Goal: Information Seeking & Learning: Compare options

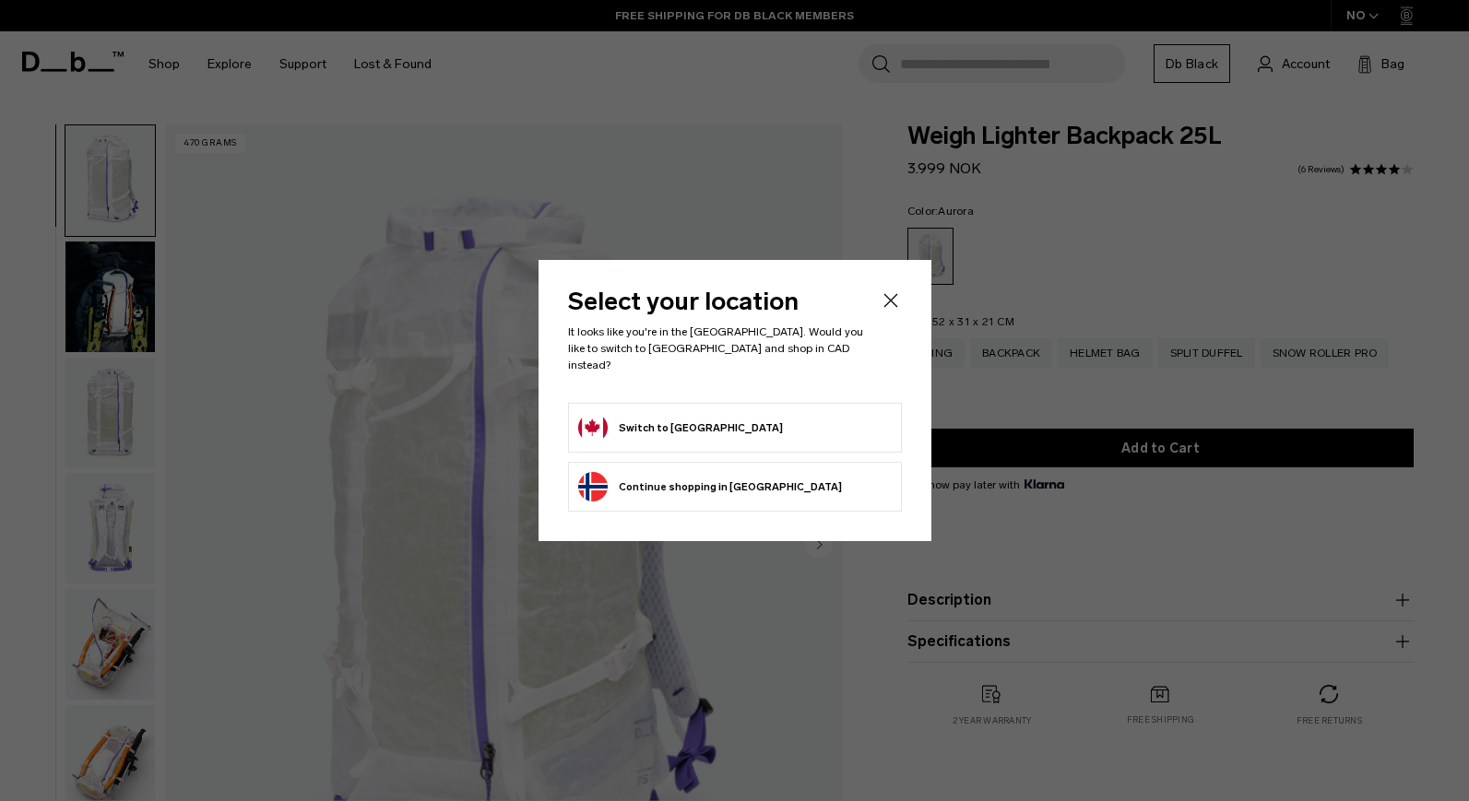
click at [644, 426] on button "Switch to Canada" at bounding box center [680, 428] width 205 height 30
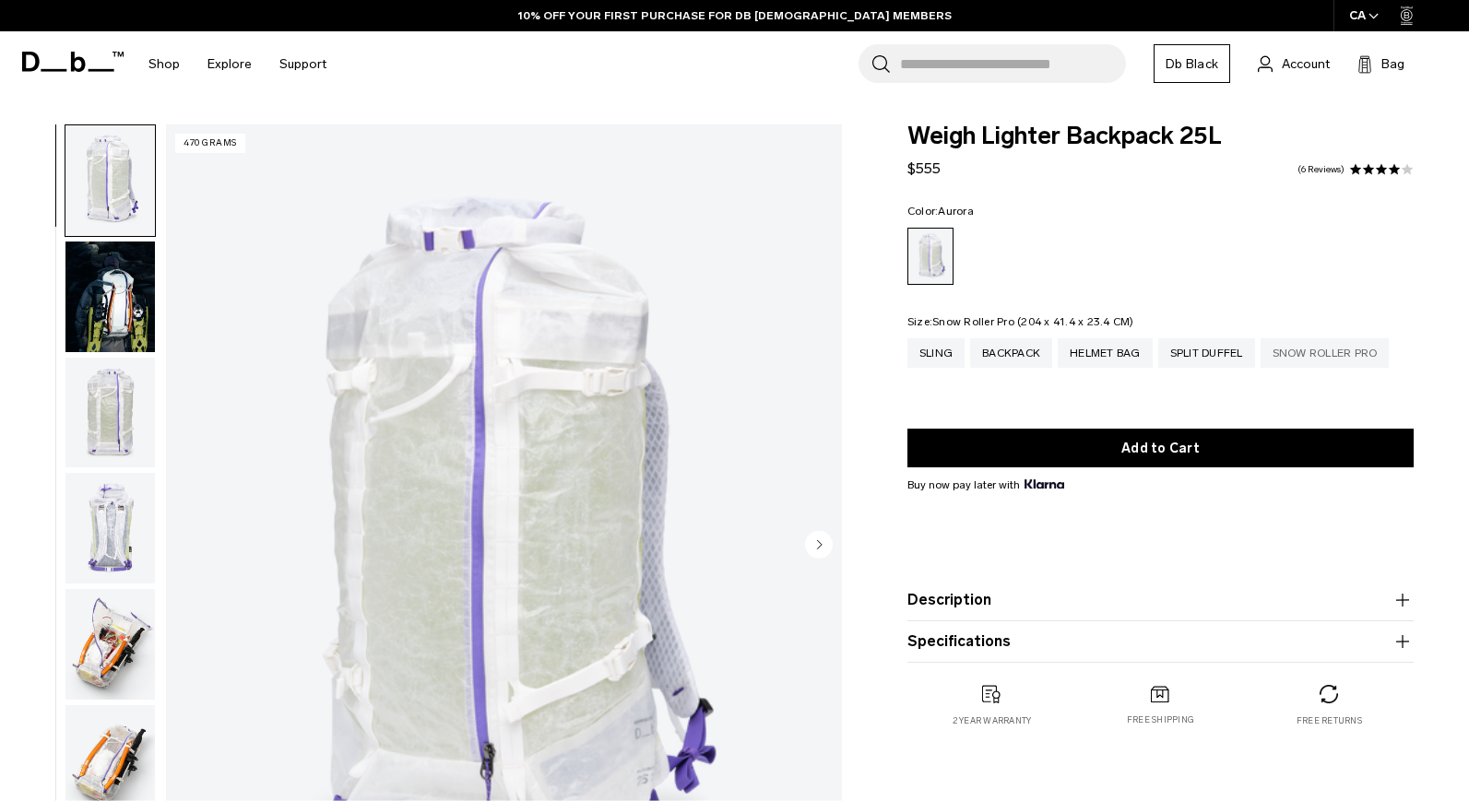
click at [1326, 359] on div "Snow Roller Pro" at bounding box center [1324, 353] width 129 height 30
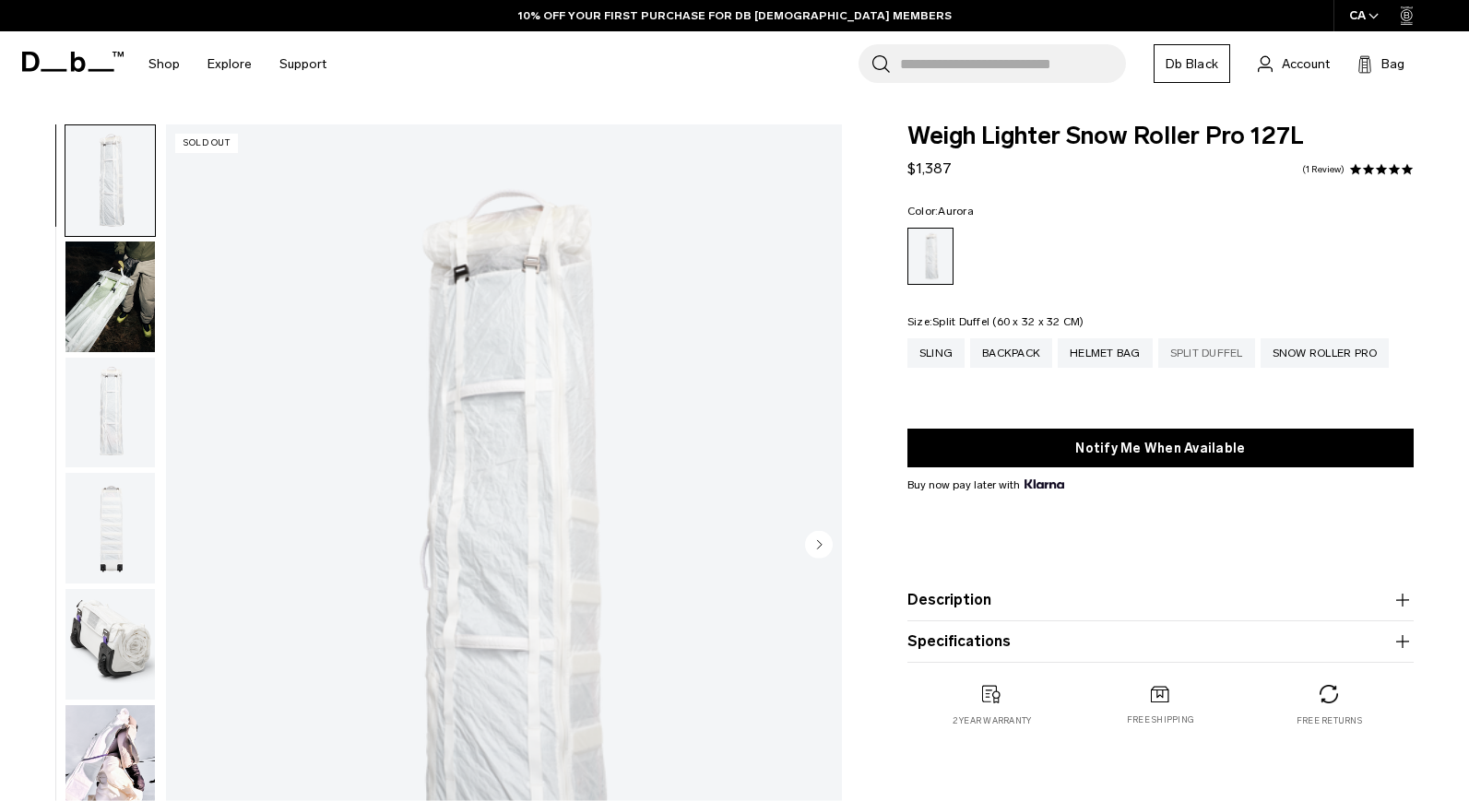
click at [1204, 361] on div "Split Duffel" at bounding box center [1206, 353] width 97 height 30
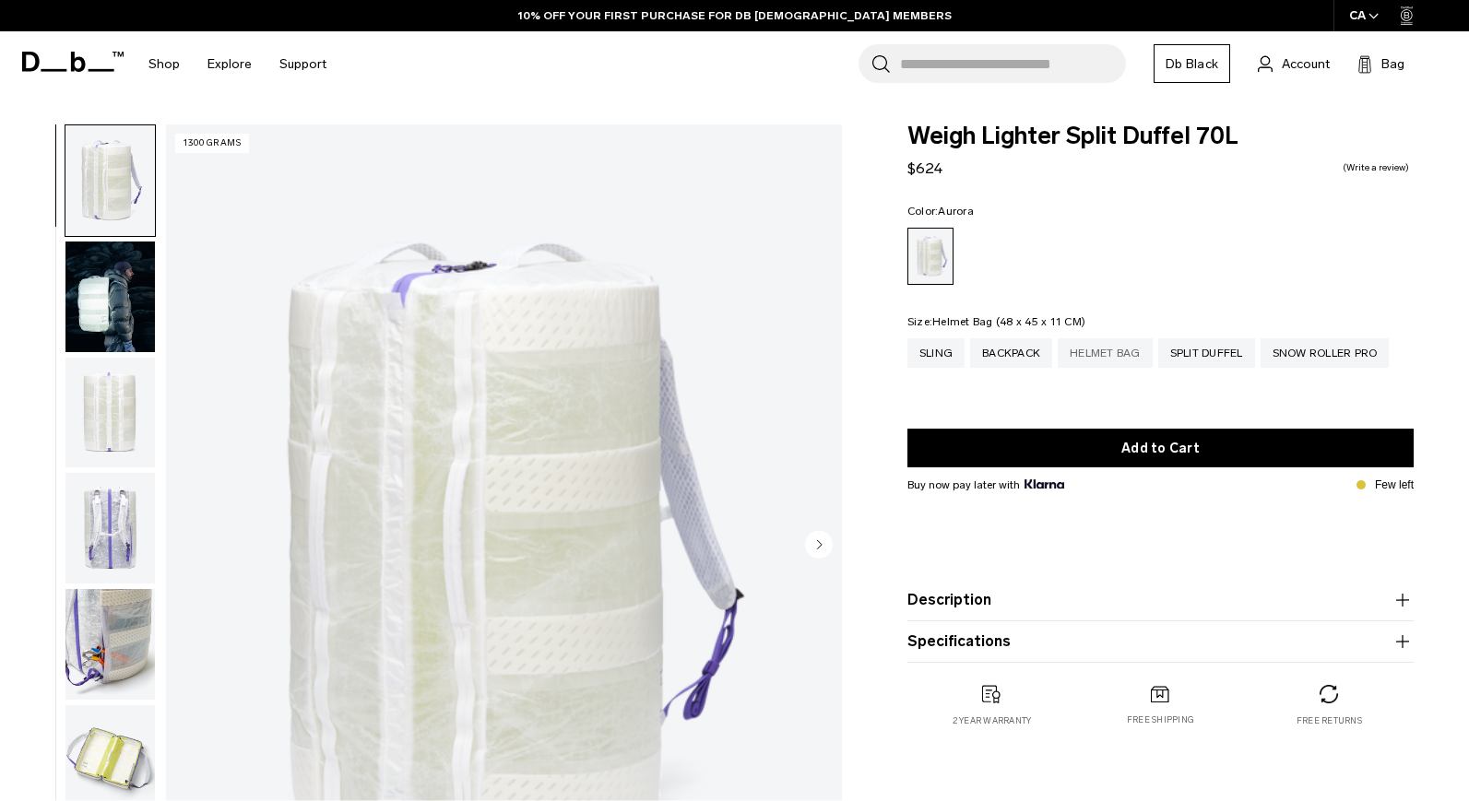
click at [1110, 362] on div "Helmet Bag" at bounding box center [1105, 353] width 95 height 30
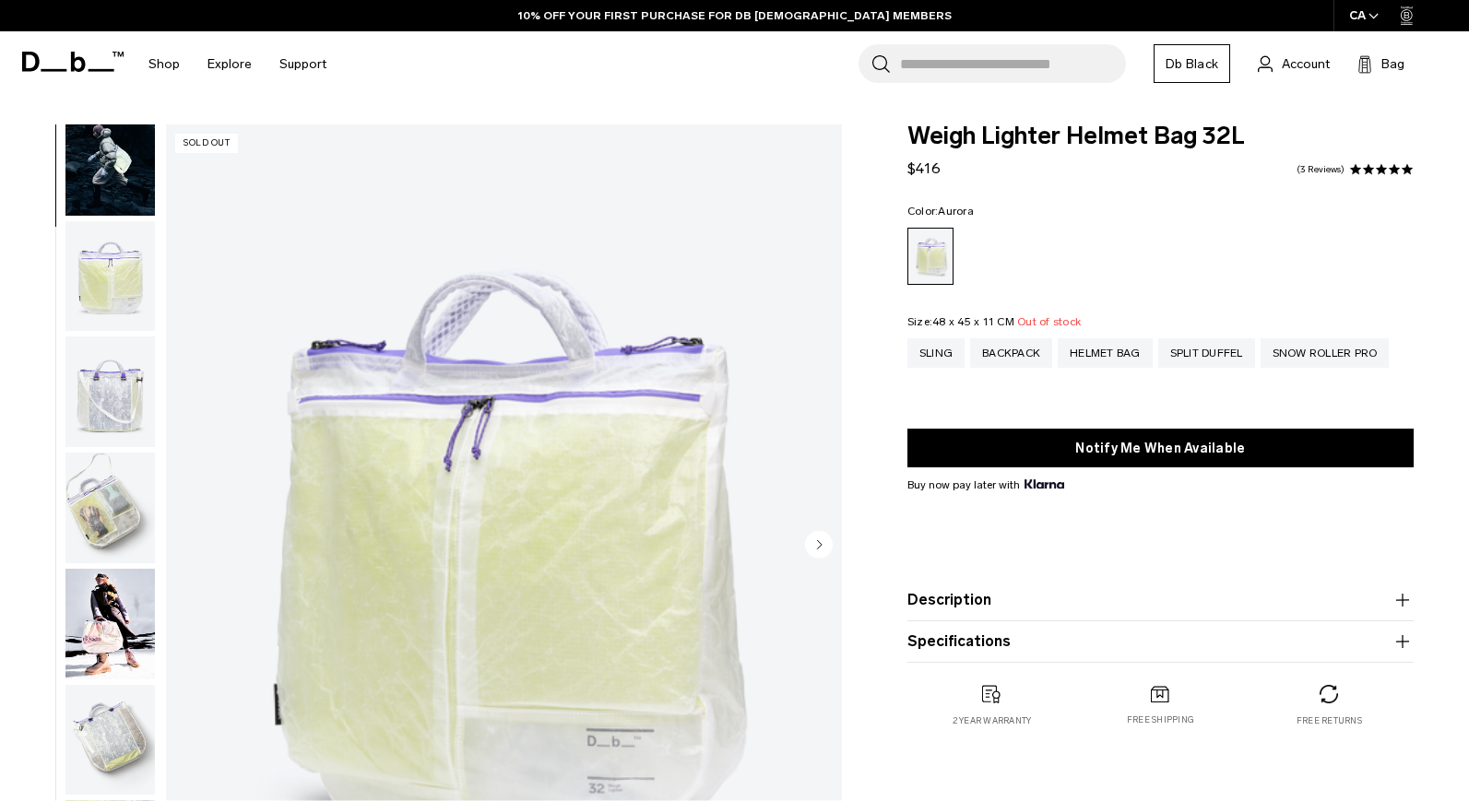
click at [100, 668] on img "button" at bounding box center [109, 624] width 89 height 111
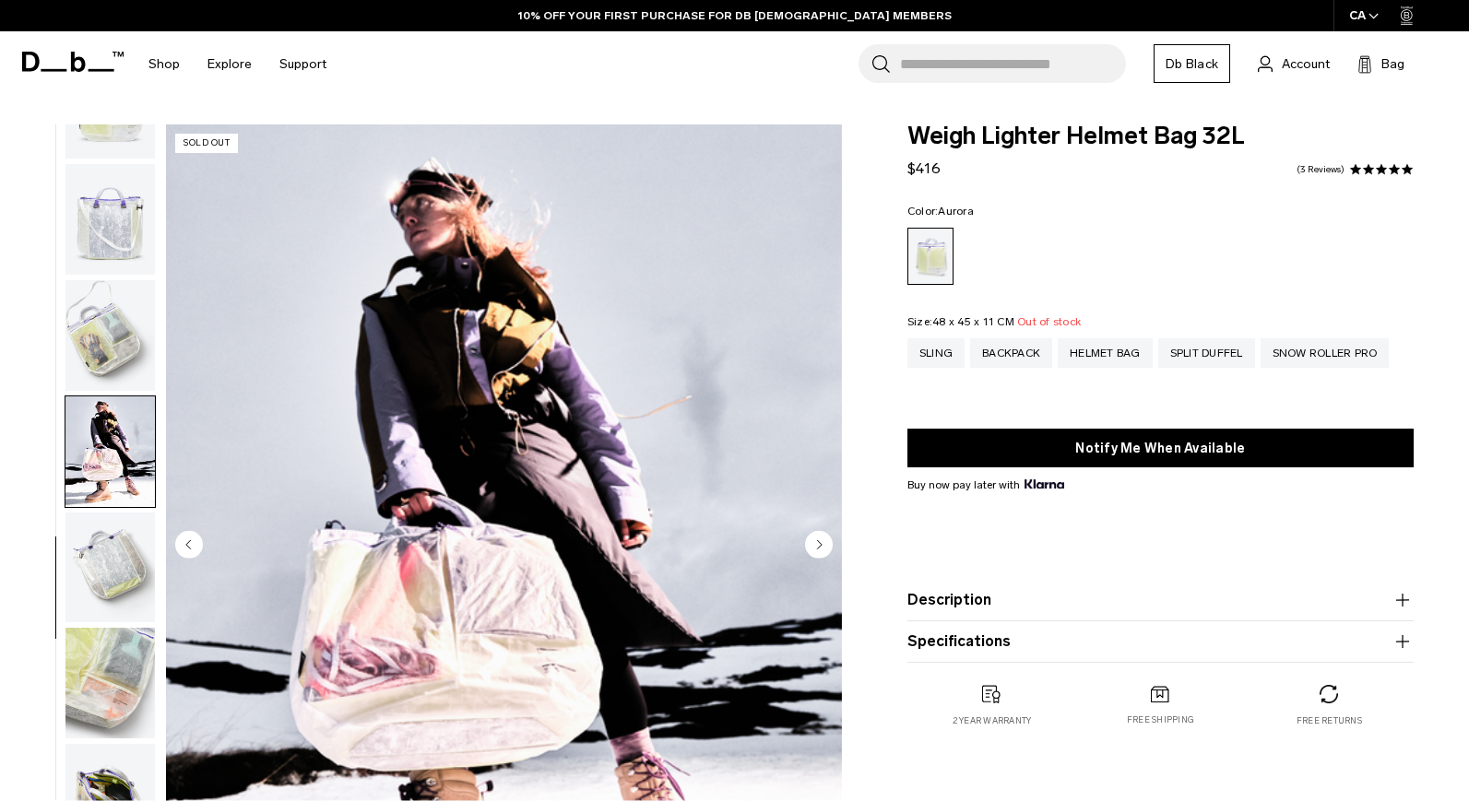
scroll to position [313, 0]
click at [110, 545] on img "button" at bounding box center [109, 564] width 89 height 111
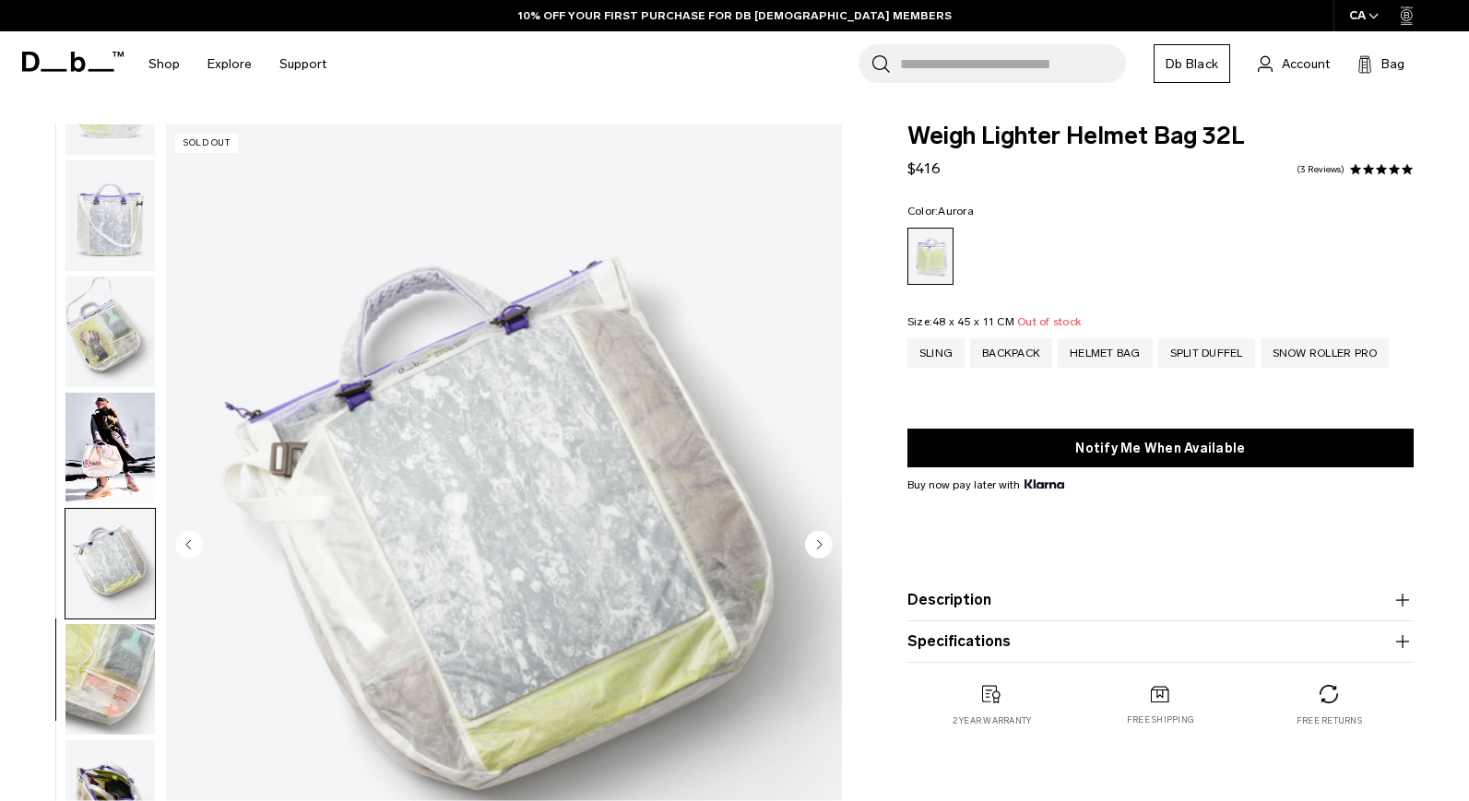
click at [112, 690] on img "button" at bounding box center [109, 679] width 89 height 111
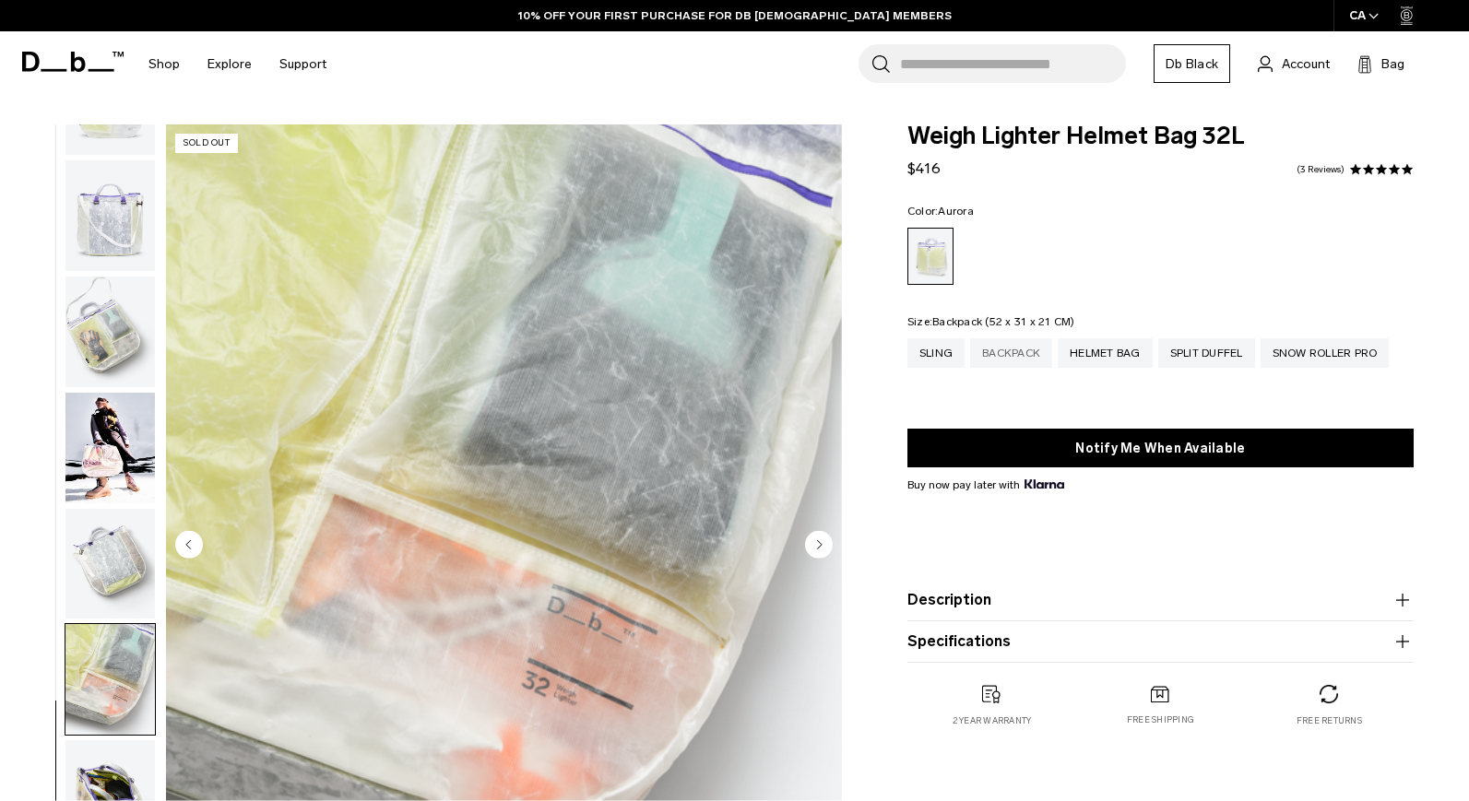
click at [1003, 349] on div "Backpack" at bounding box center [1011, 353] width 82 height 30
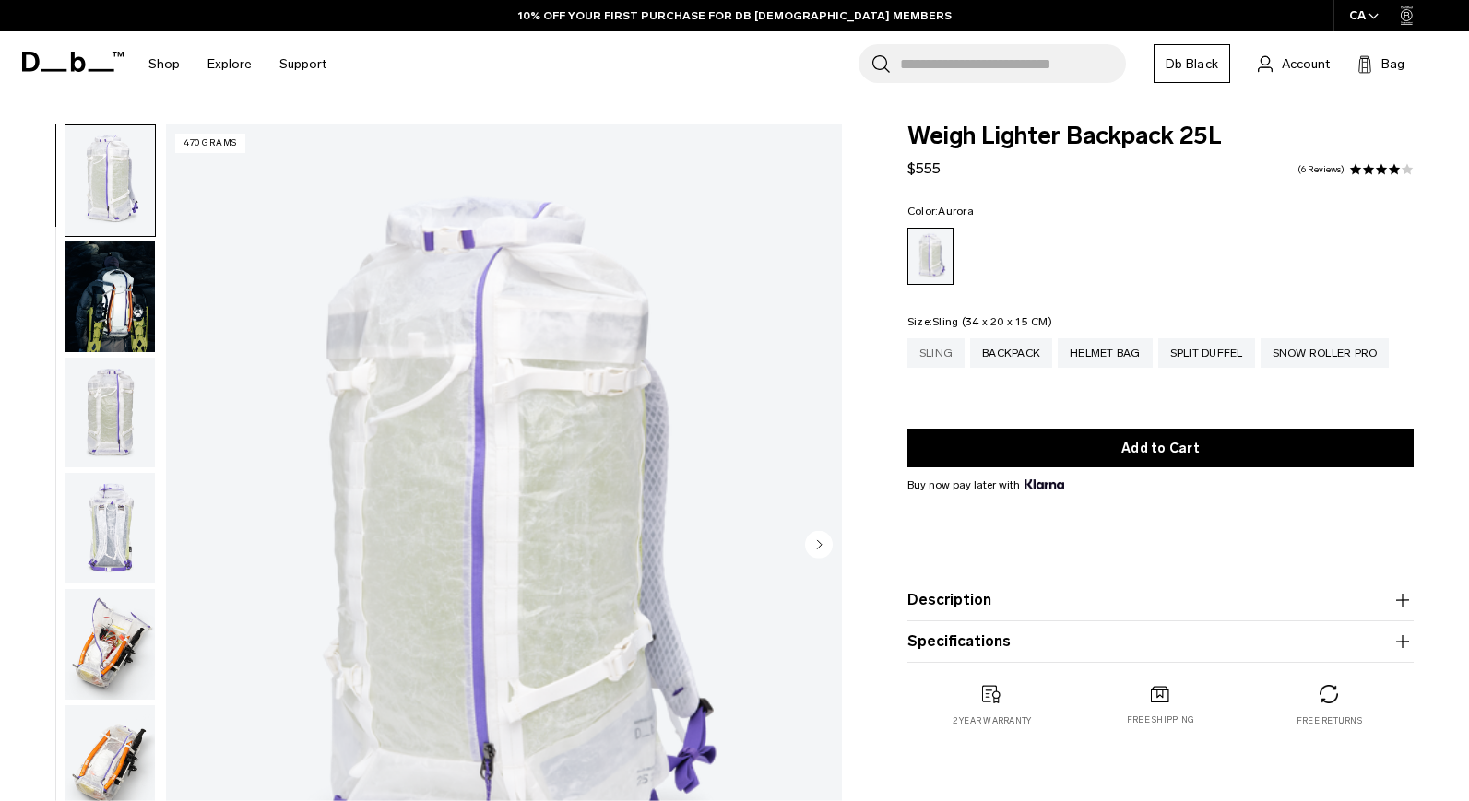
click at [917, 349] on div "Sling" at bounding box center [935, 353] width 57 height 30
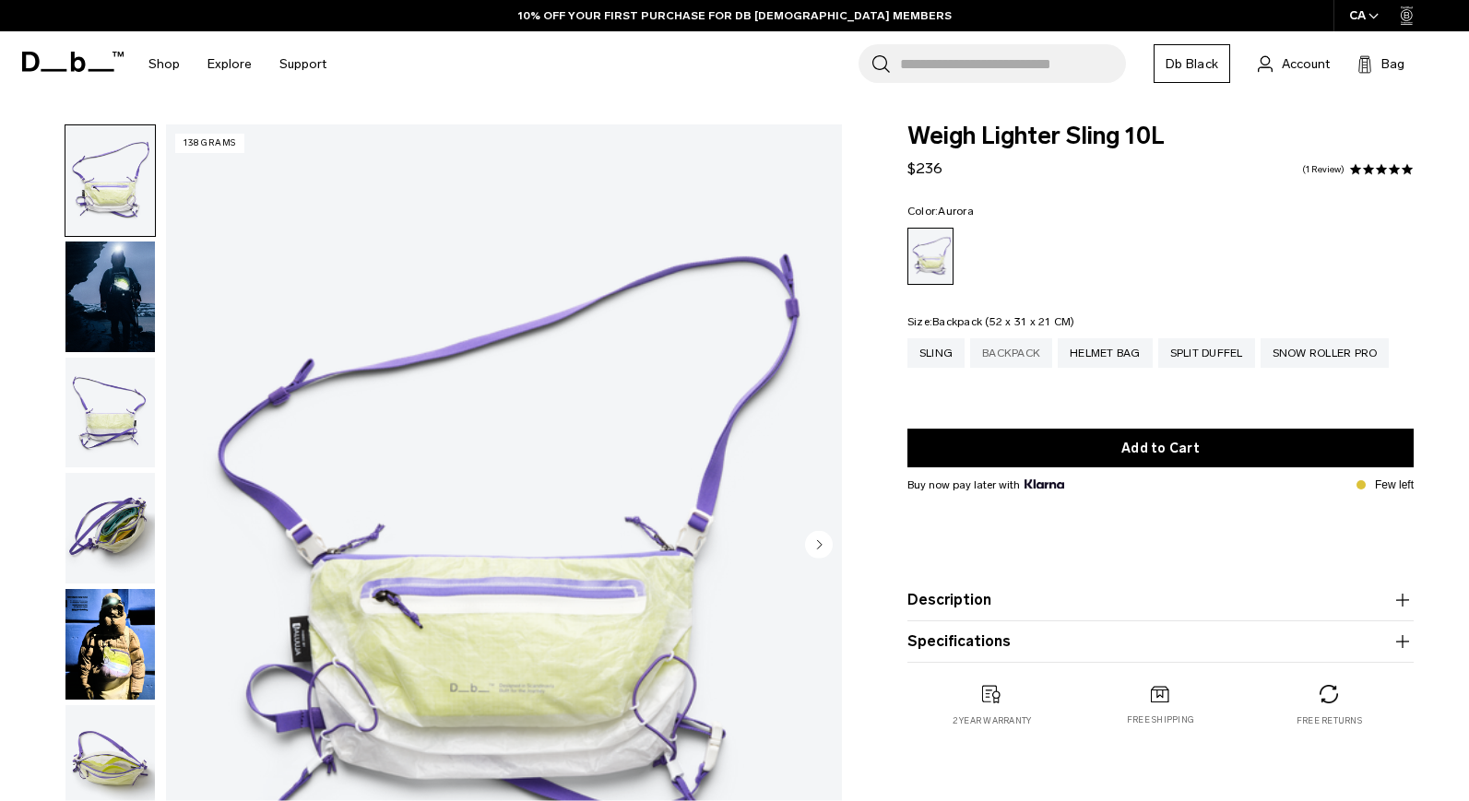
click at [1015, 363] on div "Backpack" at bounding box center [1011, 353] width 82 height 30
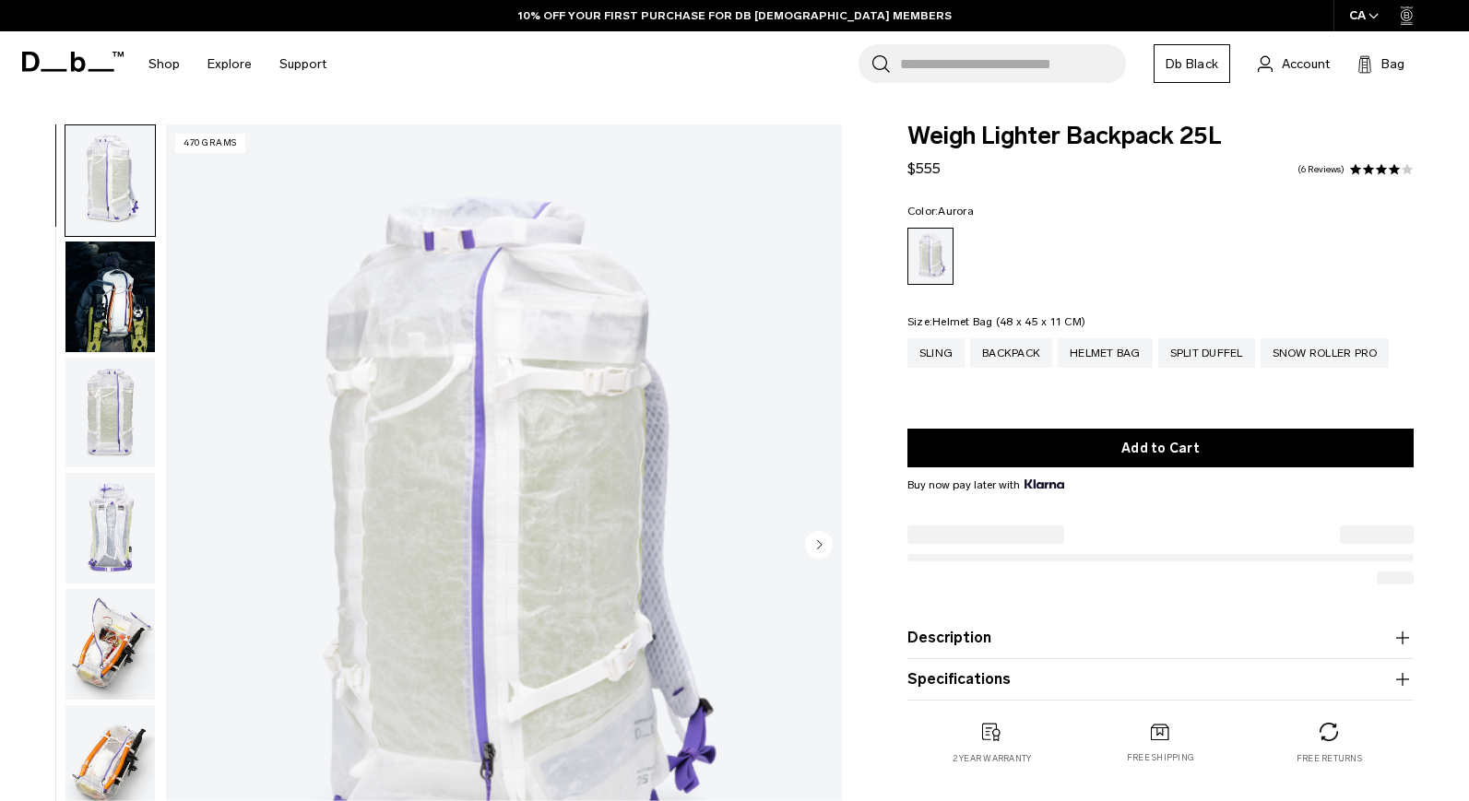
click at [1096, 357] on div "Helmet Bag" at bounding box center [1105, 353] width 95 height 30
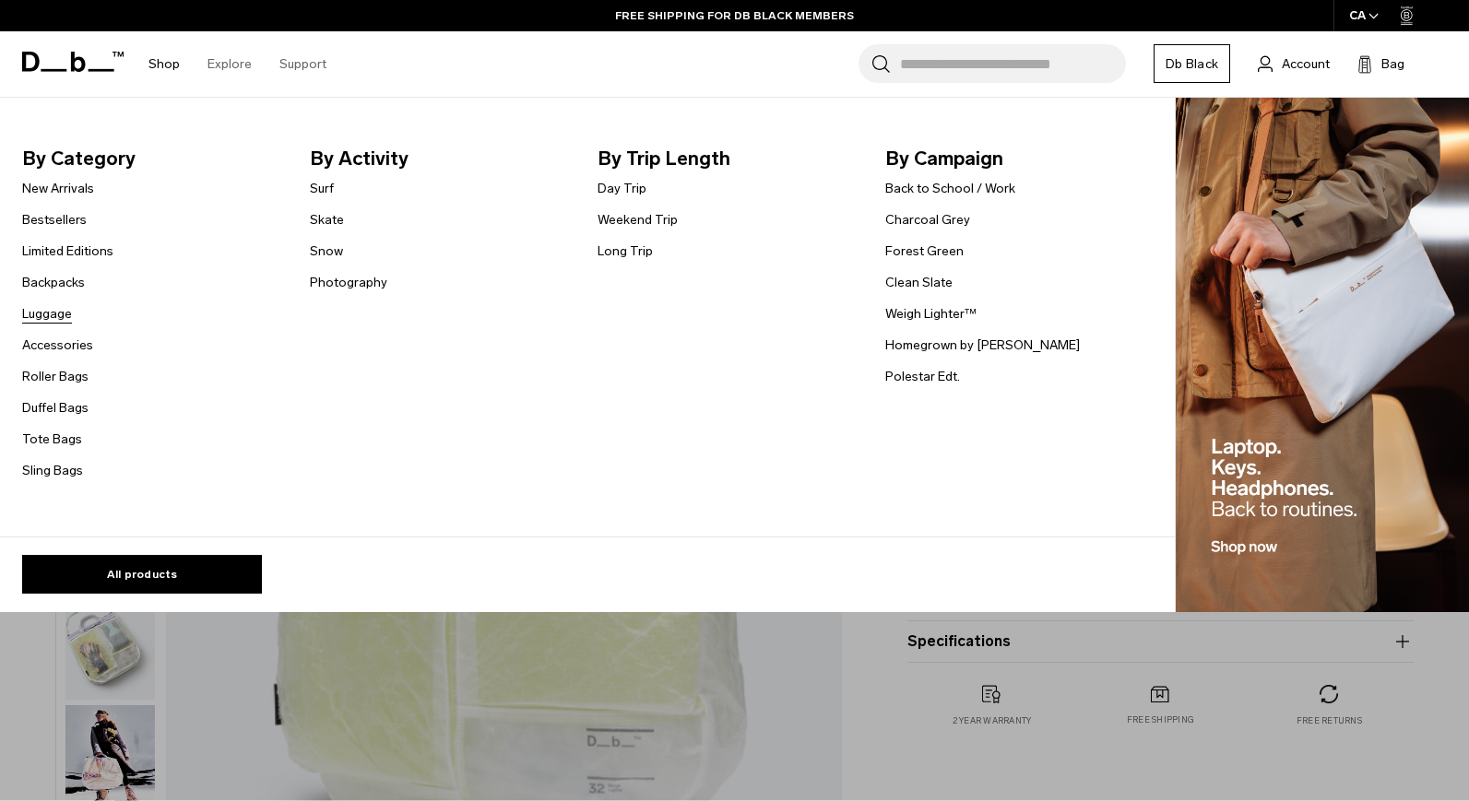
click at [61, 317] on link "Luggage" at bounding box center [47, 313] width 50 height 19
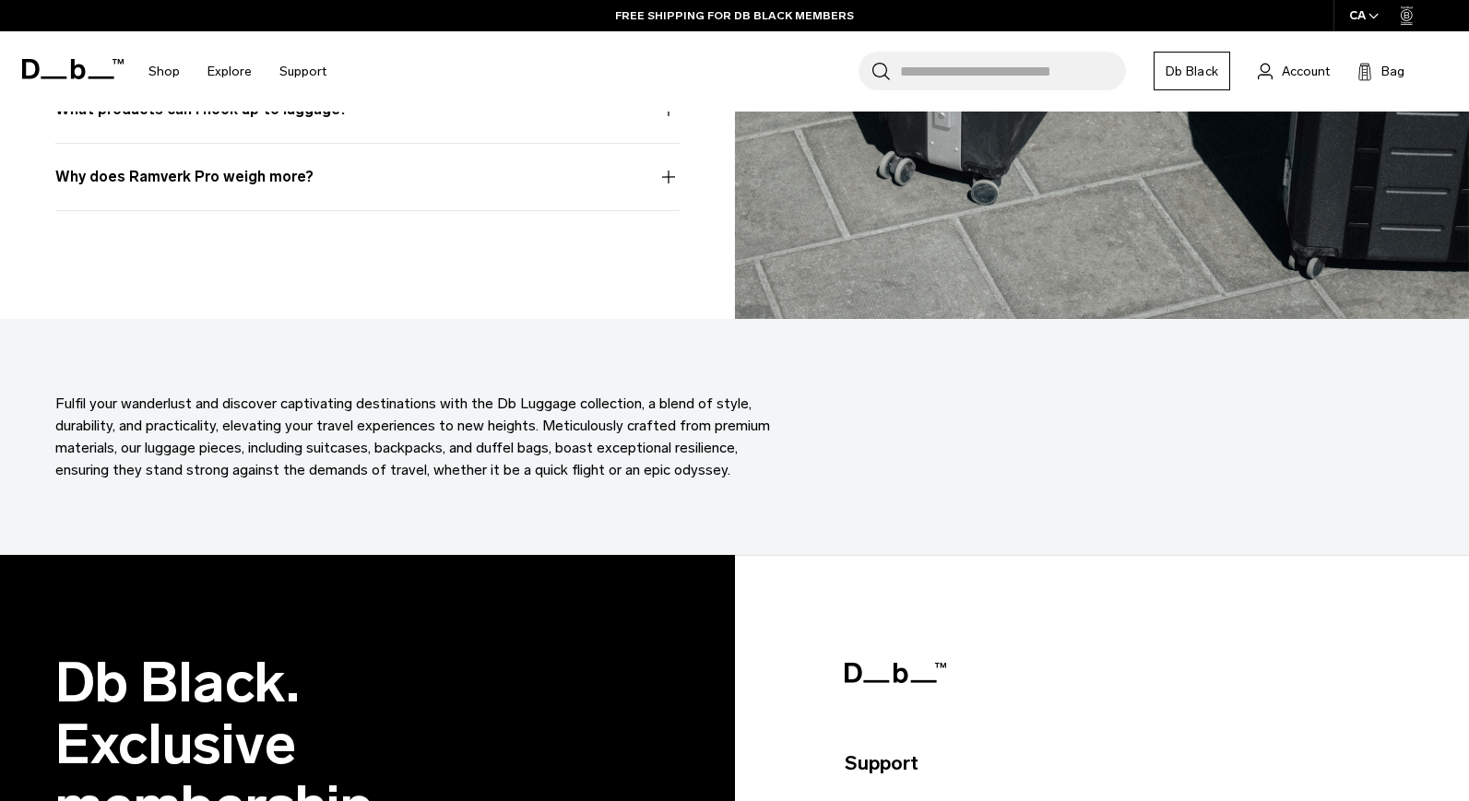
scroll to position [7730, 0]
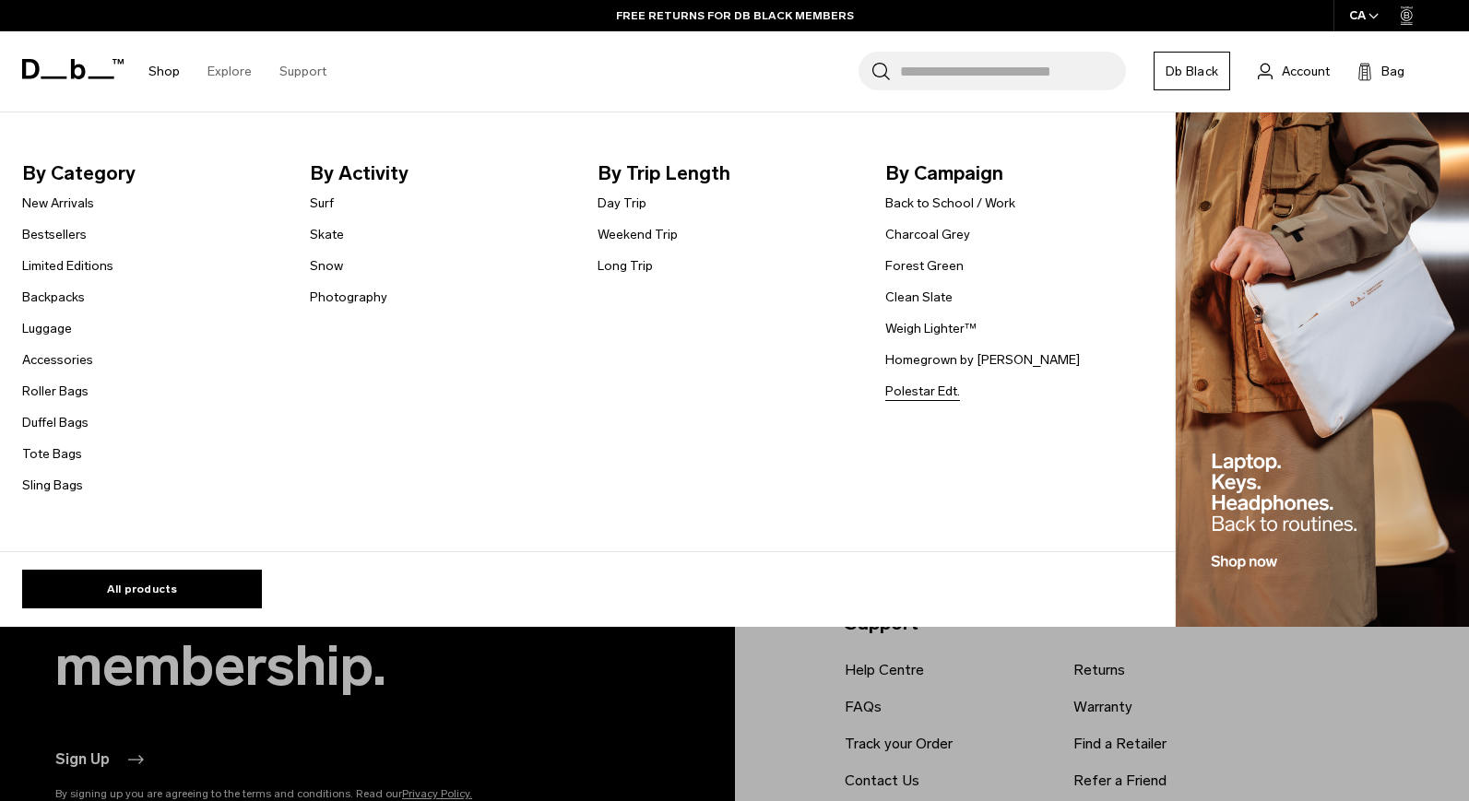
click at [944, 394] on link "Polestar Edt." at bounding box center [922, 391] width 75 height 19
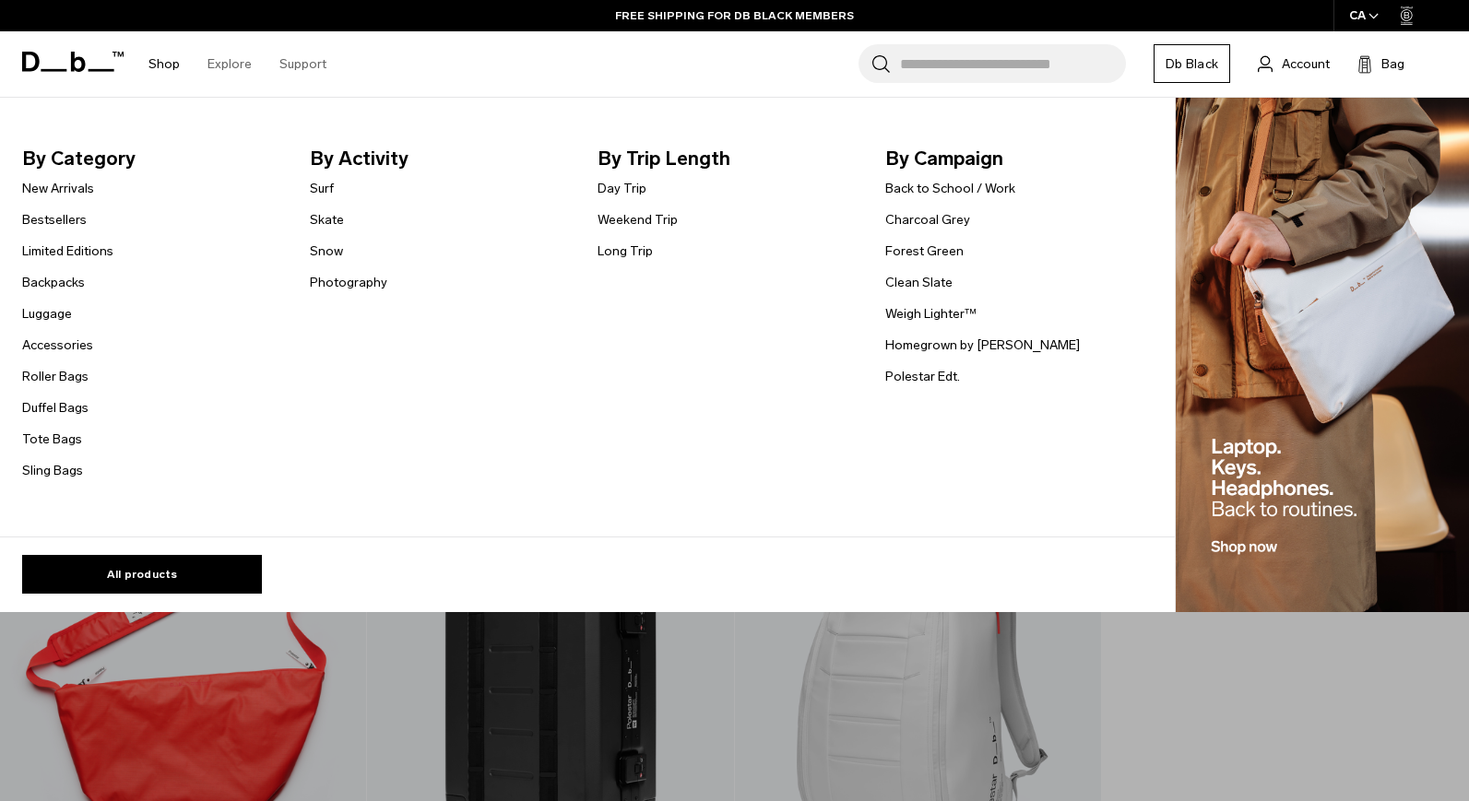
click at [166, 59] on link "Shop" at bounding box center [163, 63] width 31 height 65
click at [75, 184] on link "New Arrivals" at bounding box center [58, 188] width 72 height 19
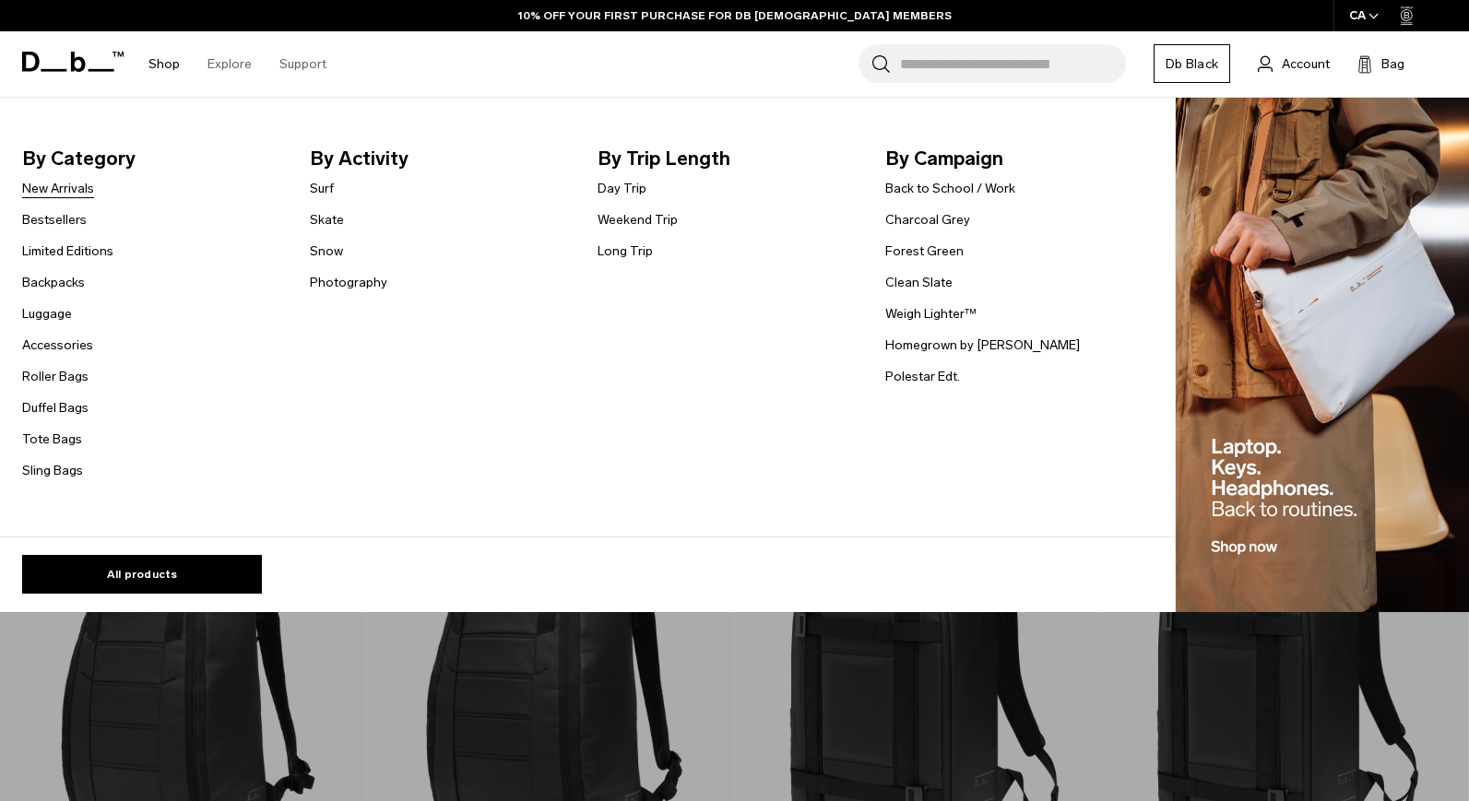
click at [64, 185] on link "New Arrivals" at bounding box center [58, 188] width 72 height 19
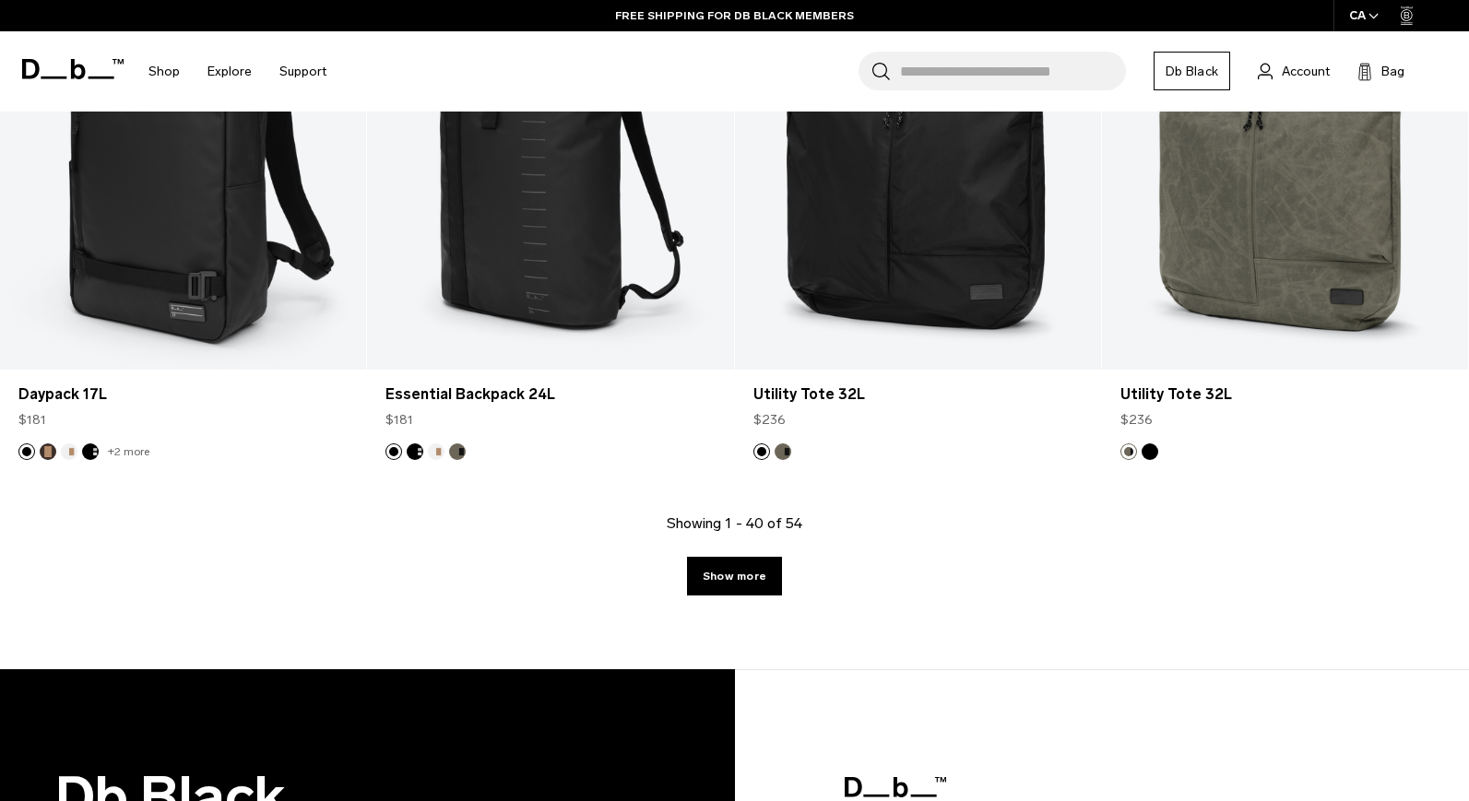
scroll to position [5622, 0]
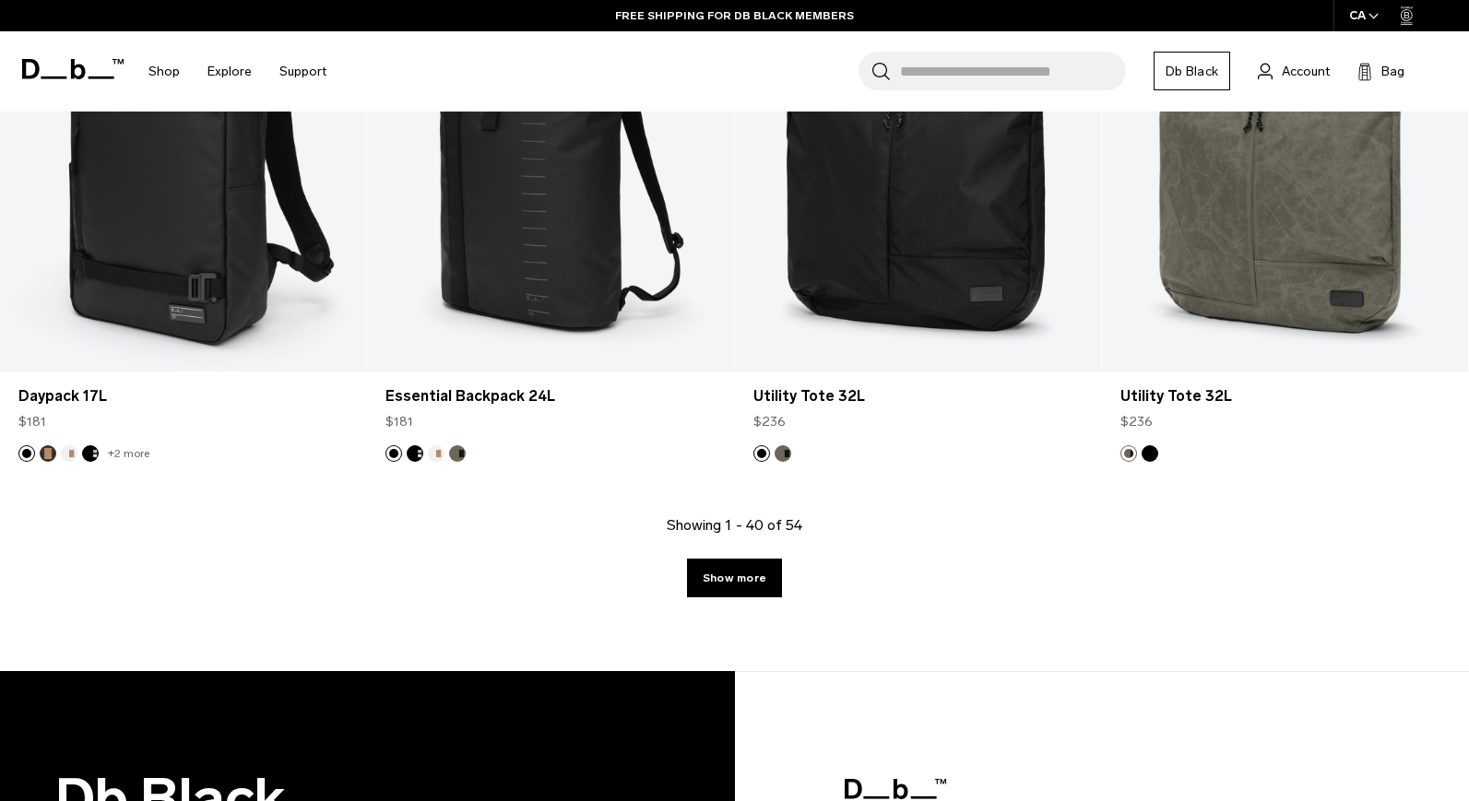
click at [747, 573] on link "Show more" at bounding box center [734, 578] width 95 height 39
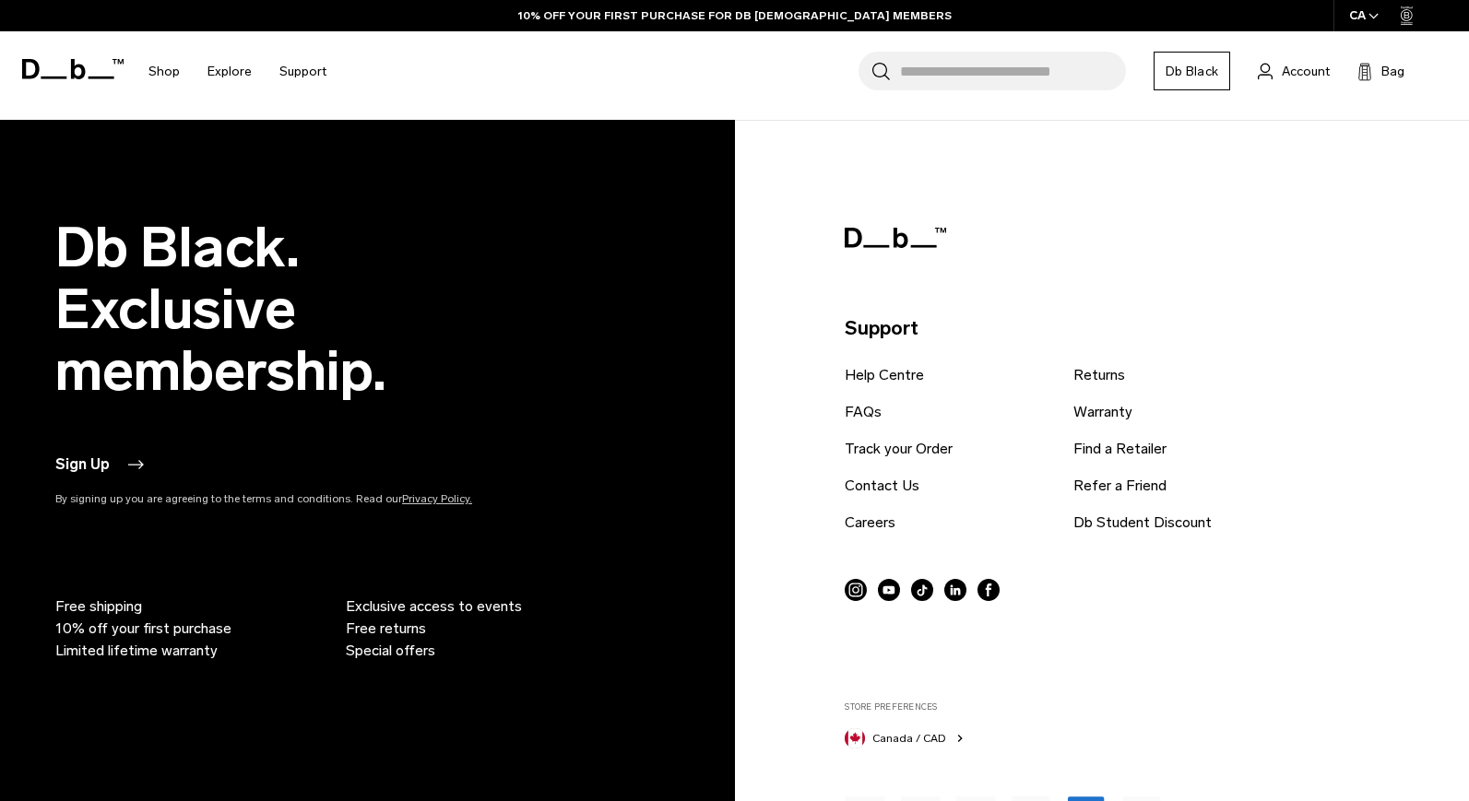
scroll to position [8392, 0]
